Goal: Information Seeking & Learning: Learn about a topic

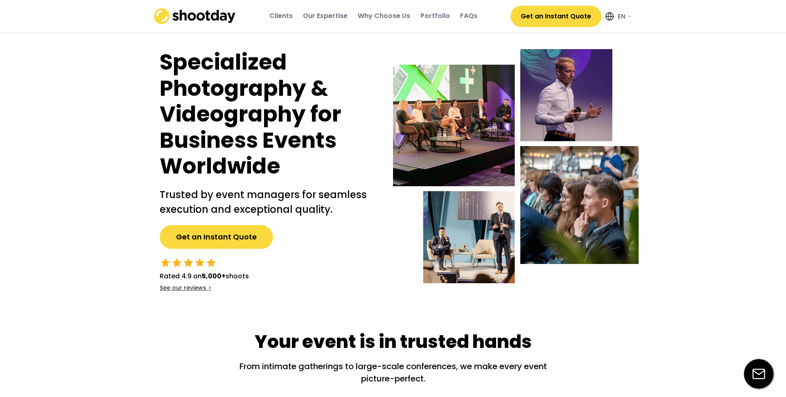
select select ""en""
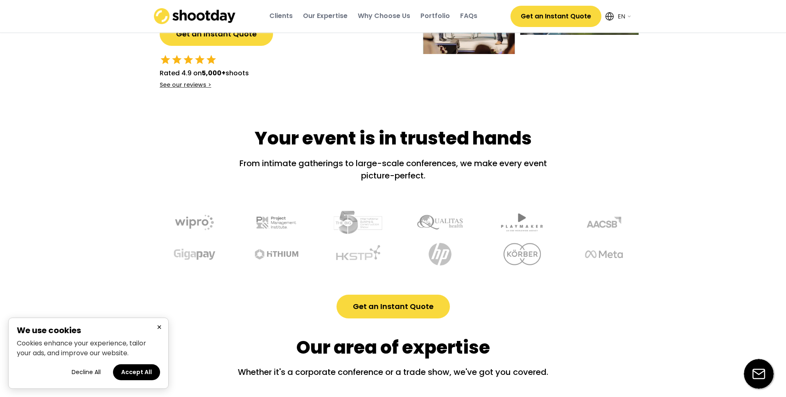
scroll to position [395, 0]
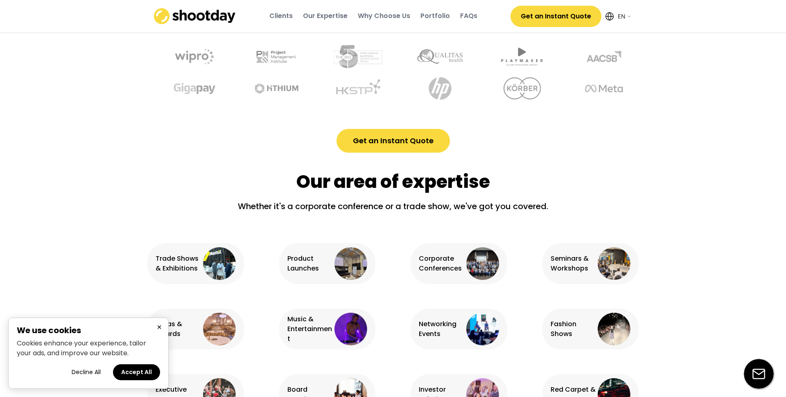
click at [138, 370] on button "Accept All" at bounding box center [136, 372] width 47 height 16
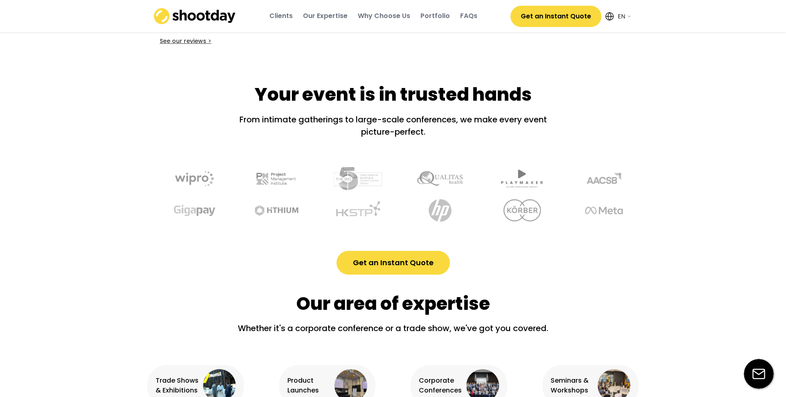
scroll to position [0, 0]
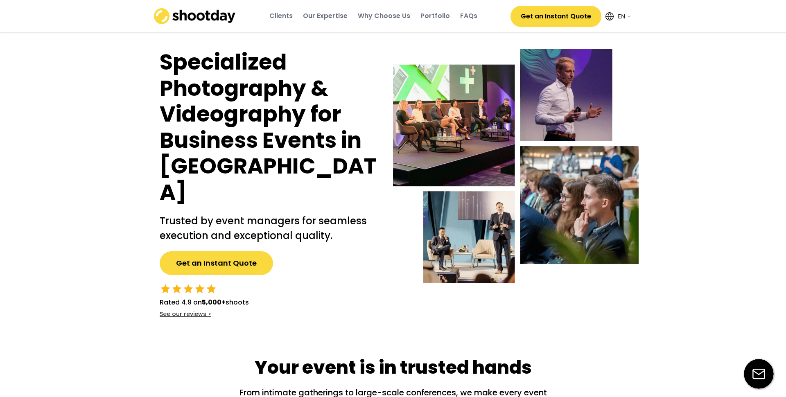
click at [393, 13] on div "Why Choose Us" at bounding box center [384, 15] width 52 height 9
